Goal: Check status: Check status

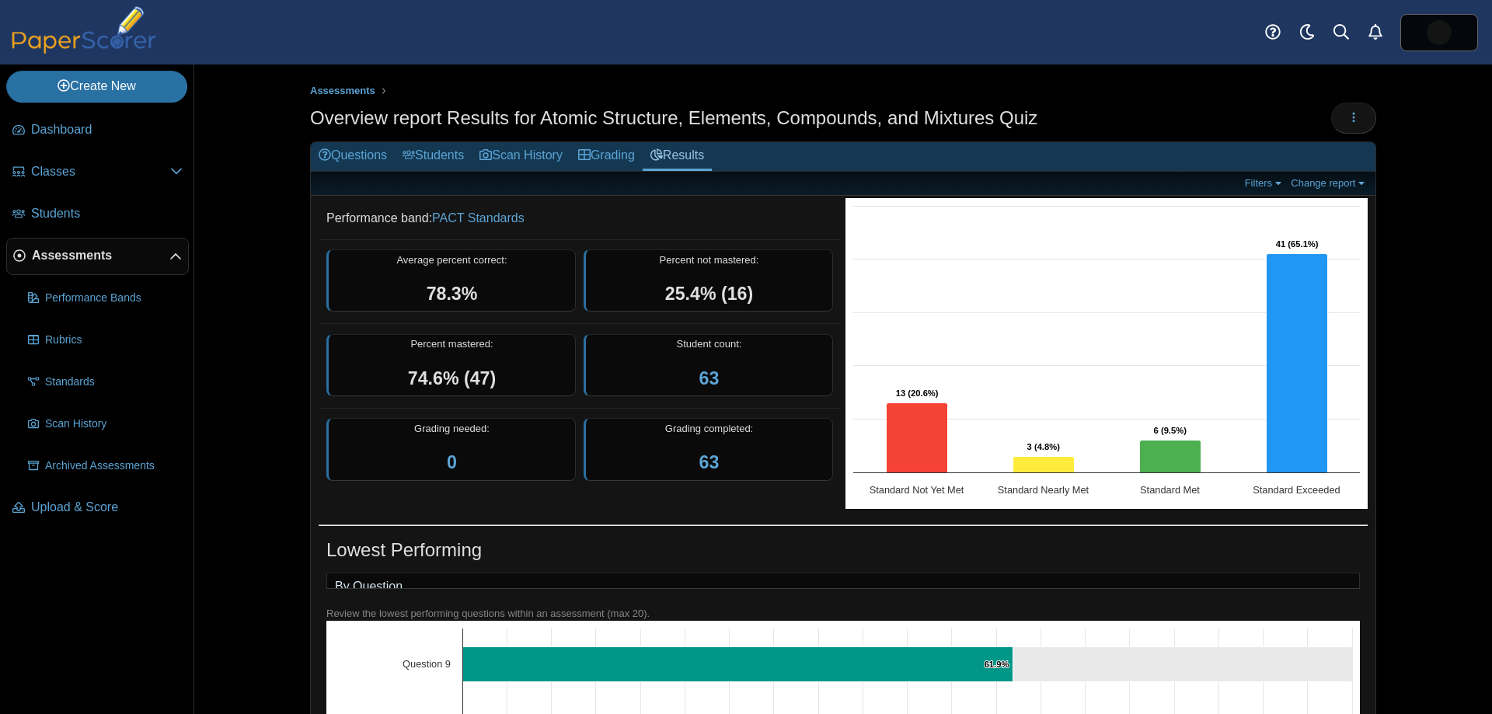
click at [51, 251] on span "Assessments" at bounding box center [101, 255] width 138 height 17
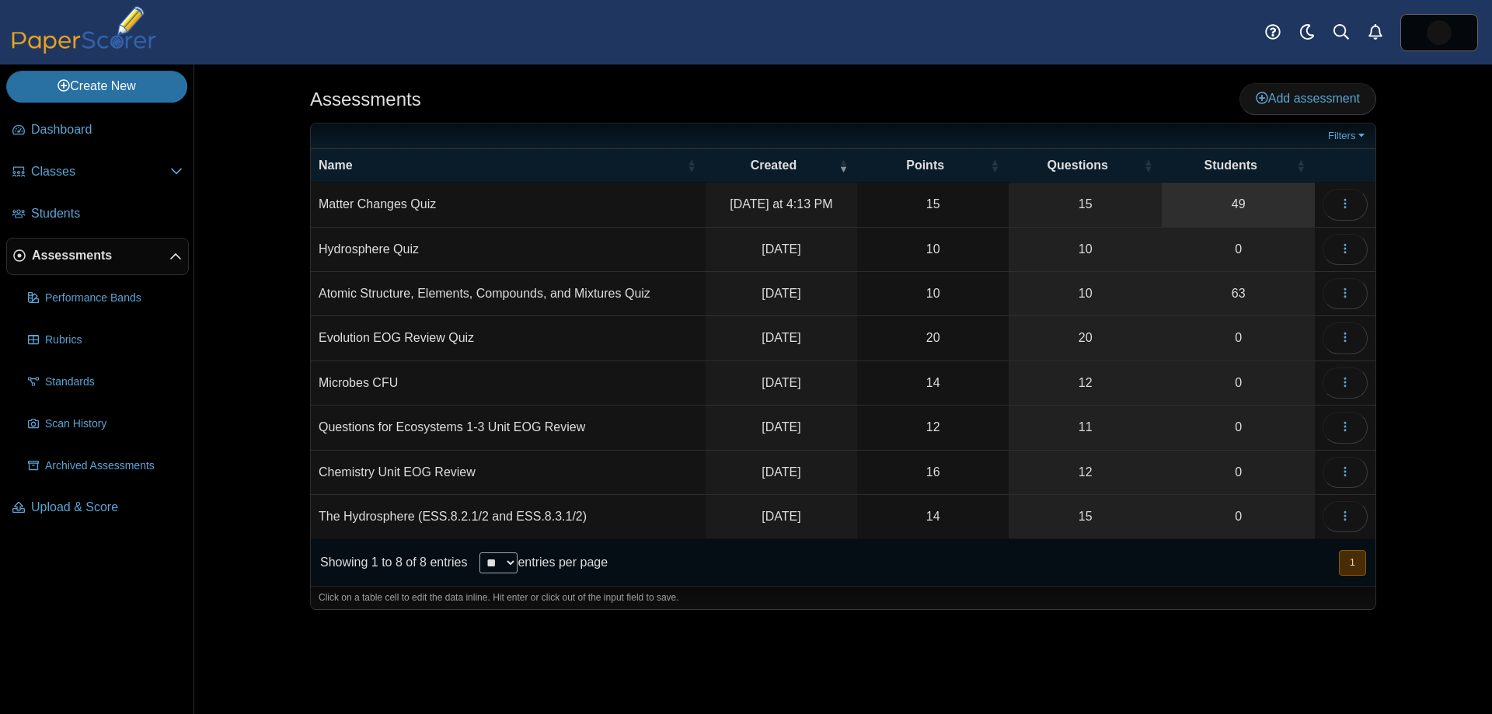
click at [1239, 191] on link "49" at bounding box center [1238, 205] width 153 height 44
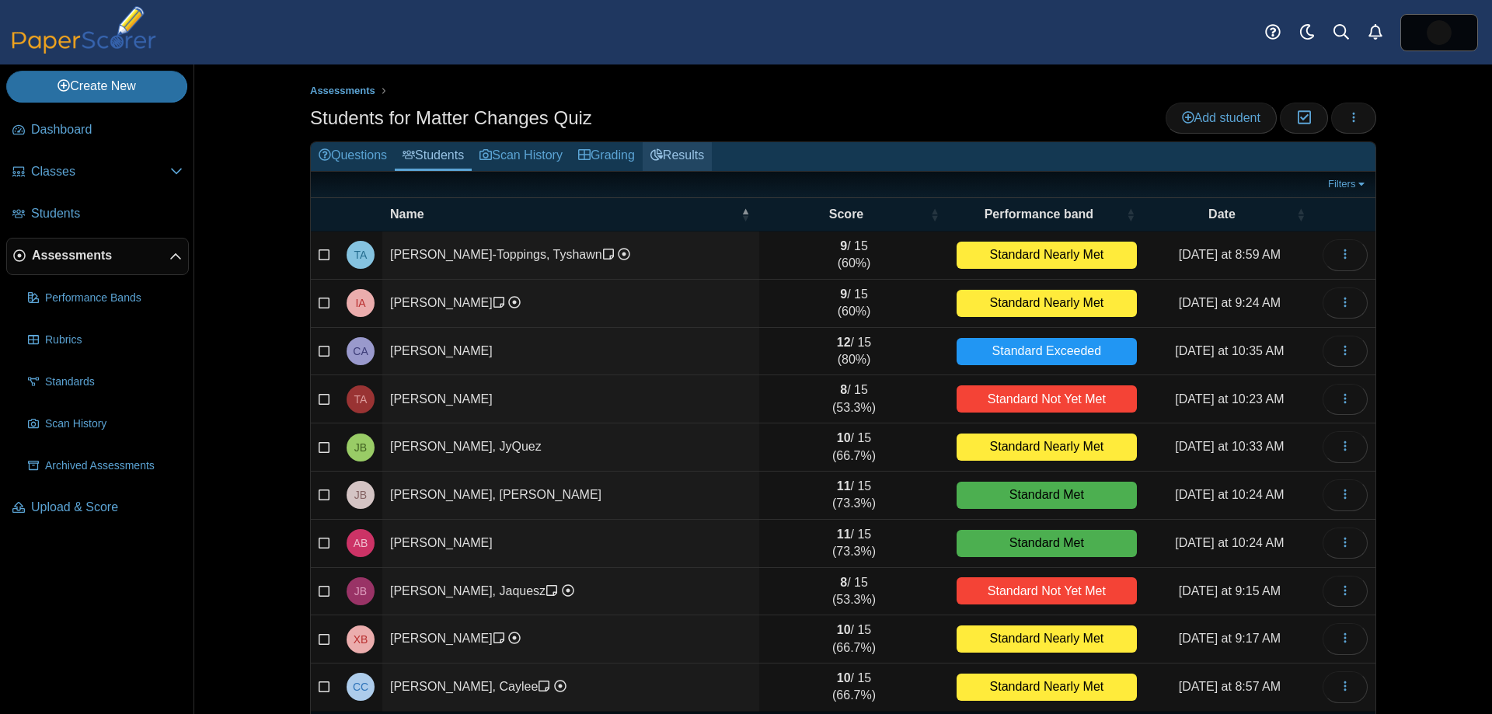
click at [648, 148] on link "Results" at bounding box center [677, 156] width 69 height 29
